Goal: Task Accomplishment & Management: Complete application form

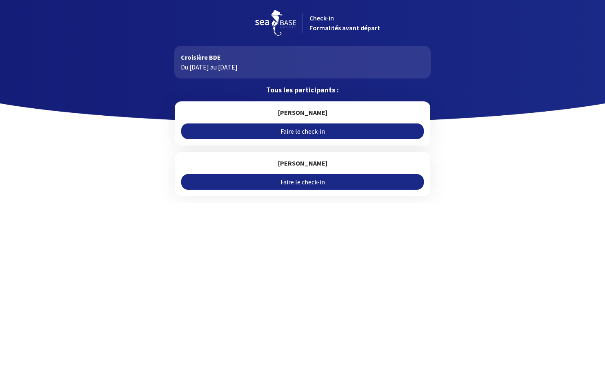
click at [297, 133] on link "Faire le check-in" at bounding box center [302, 131] width 242 height 16
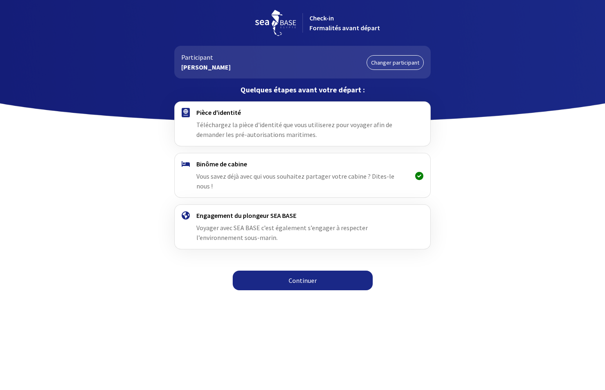
click at [309, 275] on link "Continuer" at bounding box center [303, 280] width 140 height 20
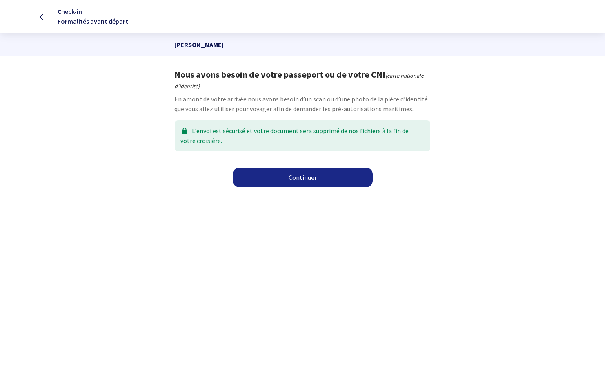
click at [299, 178] on link "Continuer" at bounding box center [303, 178] width 140 height 20
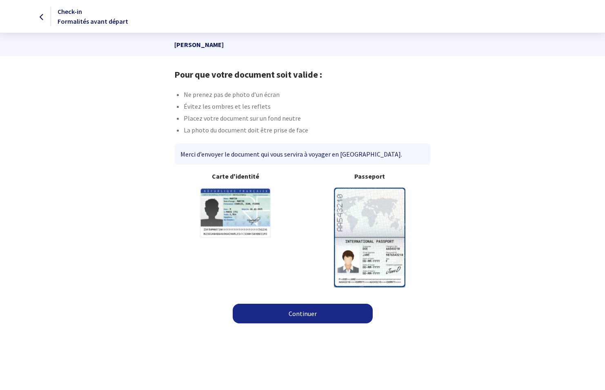
click at [366, 235] on img at bounding box center [369, 237] width 71 height 99
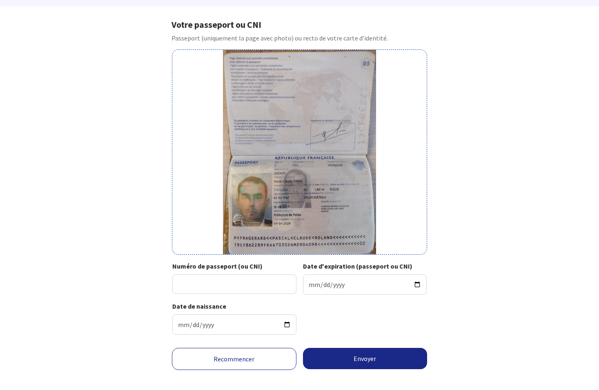
scroll to position [59, 0]
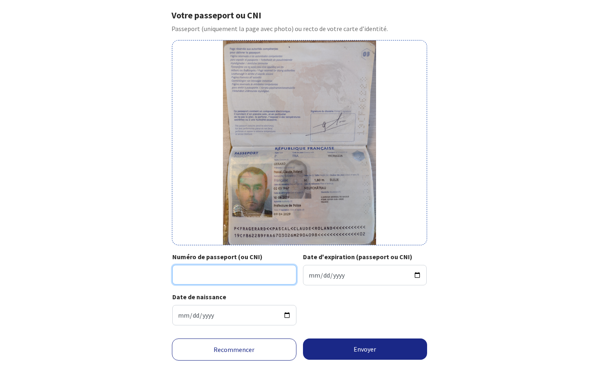
click at [204, 273] on input "Numéro de passeport (ou CNI)" at bounding box center [234, 275] width 124 height 20
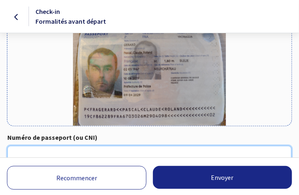
scroll to position [168, 0]
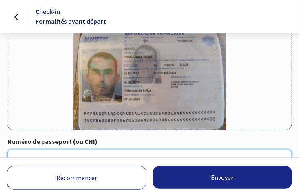
click at [65, 153] on input "Numéro de passeport (ou CNI)" at bounding box center [149, 160] width 285 height 20
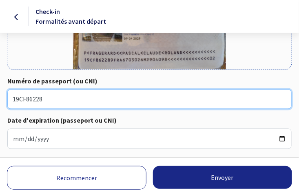
scroll to position [229, 0]
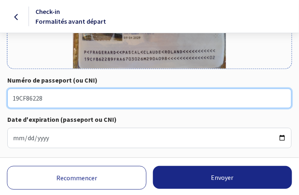
type input "19CF86228"
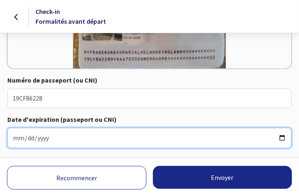
click at [58, 139] on input "Date d'expiration (passeport ou CNI)" at bounding box center [149, 138] width 285 height 20
type input "2029-04-09"
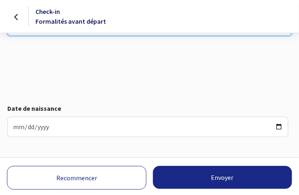
scroll to position [351, 0]
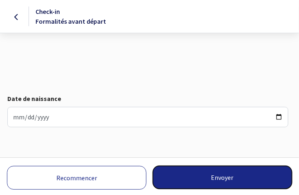
click at [220, 177] on button "Envoyer" at bounding box center [223, 177] width 140 height 23
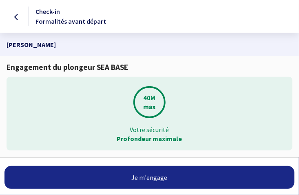
click at [147, 175] on link "Je m'engage" at bounding box center [149, 177] width 290 height 23
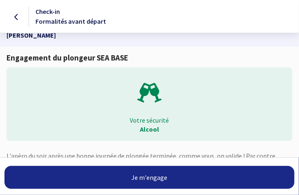
scroll to position [11, 0]
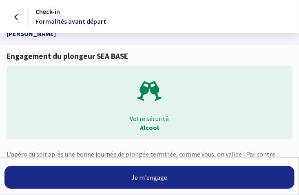
click at [209, 155] on p "L'apéro du soir après une bonne journée de plongée terminée, comme vous, on val…" at bounding box center [150, 159] width 286 height 20
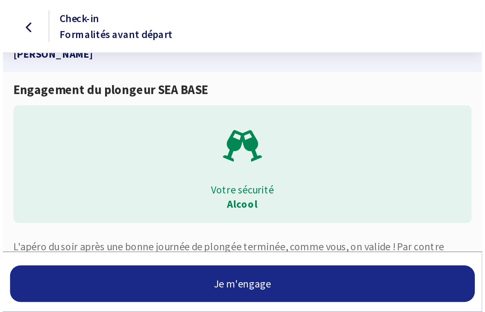
scroll to position [0, 0]
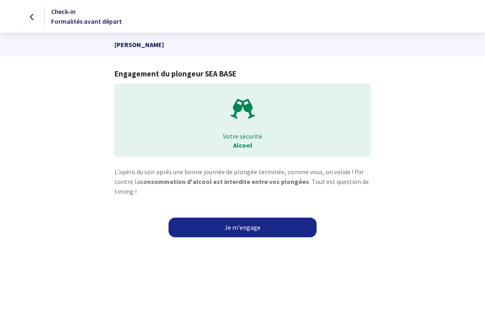
click at [229, 194] on link "Je m'engage" at bounding box center [242, 227] width 148 height 20
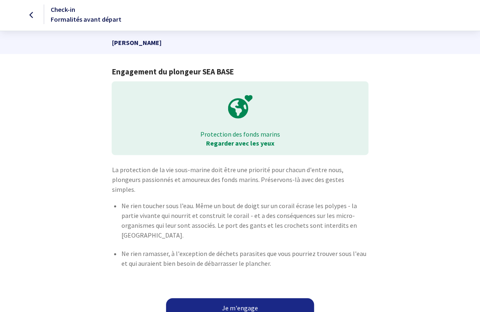
scroll to position [2, 0]
click at [232, 297] on link "Je m'engage" at bounding box center [240, 307] width 148 height 20
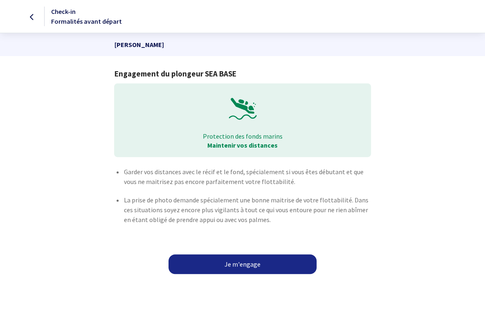
click at [241, 263] on link "Je m'engage" at bounding box center [242, 264] width 148 height 20
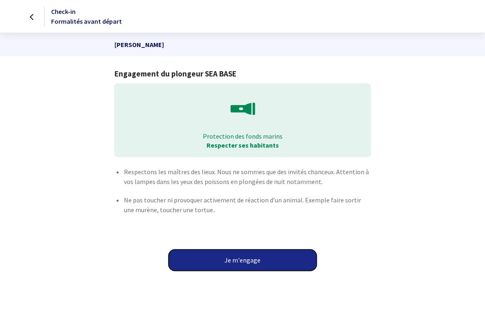
click at [243, 263] on button "Je m'engage" at bounding box center [242, 259] width 148 height 21
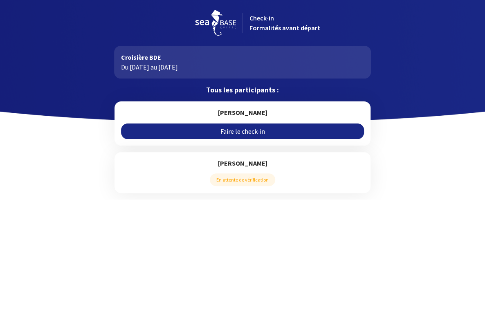
click at [251, 132] on link "Faire le check-in" at bounding box center [242, 131] width 242 height 16
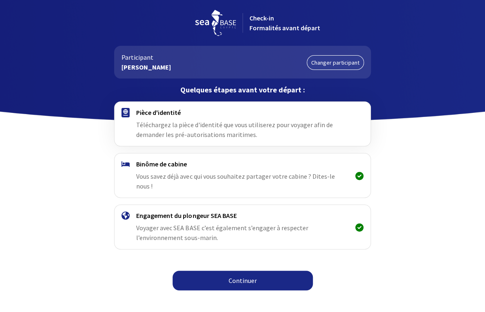
click at [240, 275] on link "Continuer" at bounding box center [242, 280] width 140 height 20
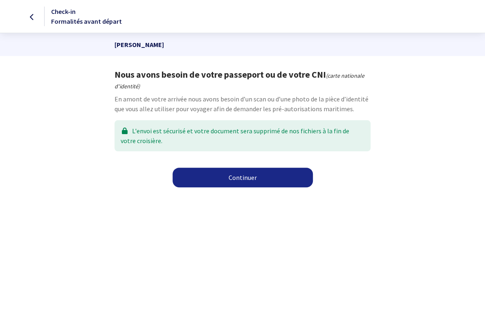
click at [245, 179] on link "Continuer" at bounding box center [242, 178] width 140 height 20
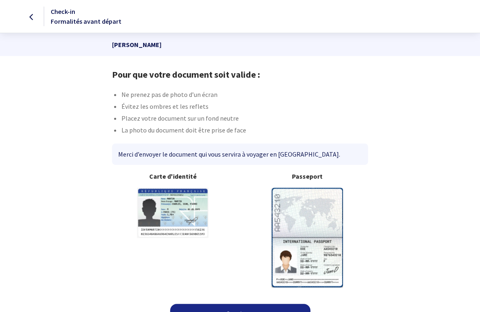
click at [311, 243] on img at bounding box center [306, 237] width 71 height 99
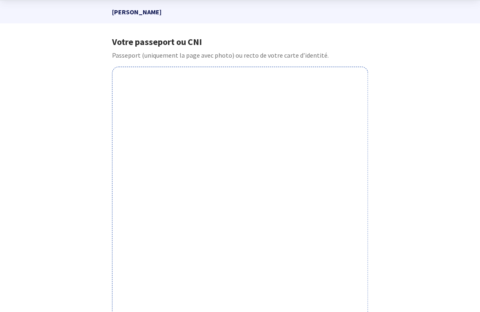
scroll to position [196, 0]
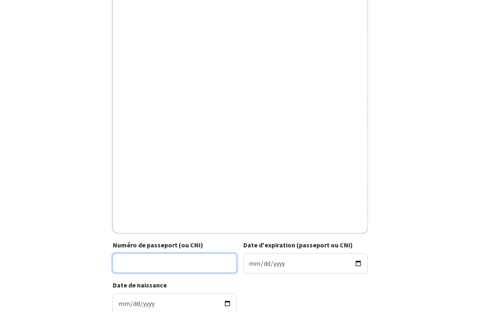
click at [143, 262] on input "Numéro de passeport (ou CNI)" at bounding box center [174, 263] width 124 height 20
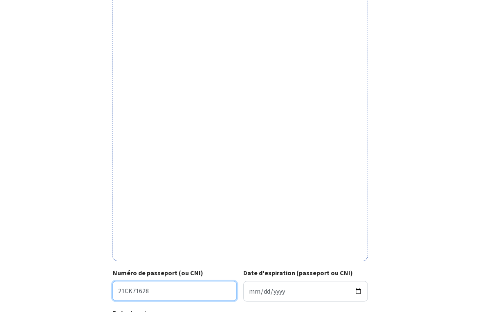
scroll to position [229, 0]
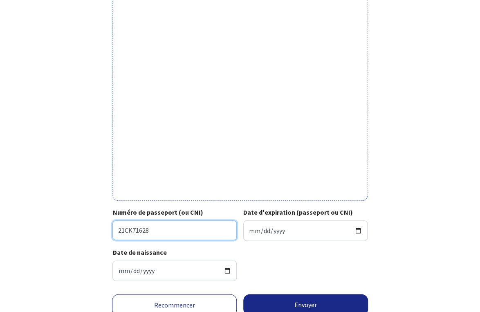
type input "21CK71628"
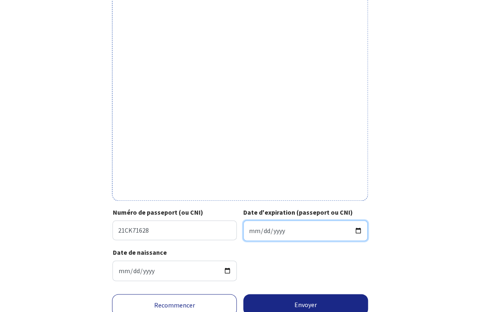
click at [286, 228] on input "Date d'expiration (passeport ou CNI)" at bounding box center [305, 230] width 124 height 20
type input "2031-07-28"
click at [235, 250] on div "Date de naissance 1969-09-30" at bounding box center [175, 264] width 127 height 34
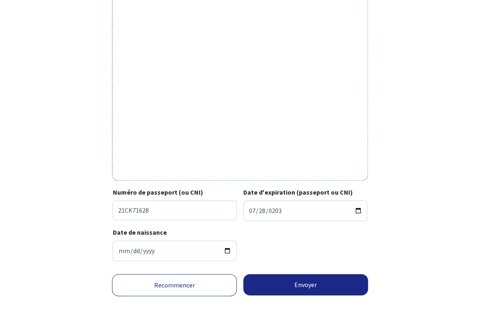
scroll to position [261, 0]
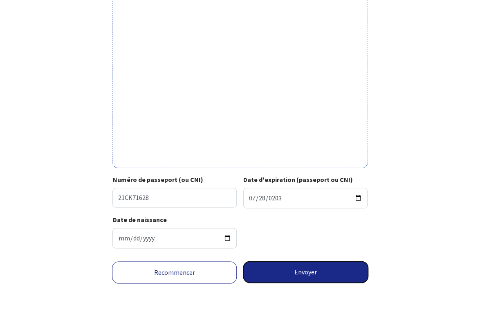
click at [291, 276] on button "Envoyer" at bounding box center [305, 271] width 125 height 21
